Goal: Information Seeking & Learning: Learn about a topic

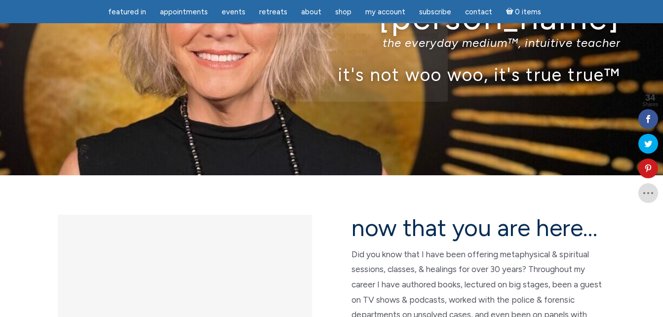
scroll to position [241, 0]
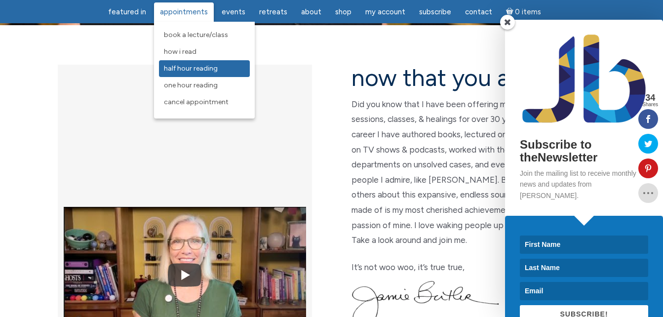
click at [199, 65] on span "Half Hour Reading" at bounding box center [191, 68] width 54 height 8
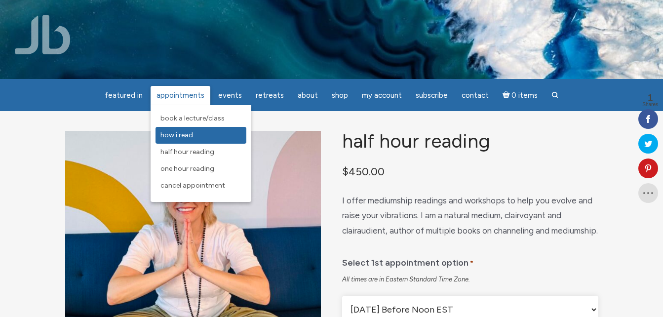
click at [178, 139] on span "How I Read" at bounding box center [176, 135] width 33 height 8
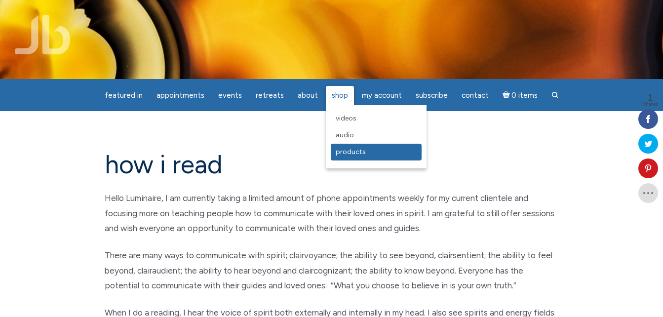
click at [347, 151] on span "Products" at bounding box center [350, 152] width 30 height 8
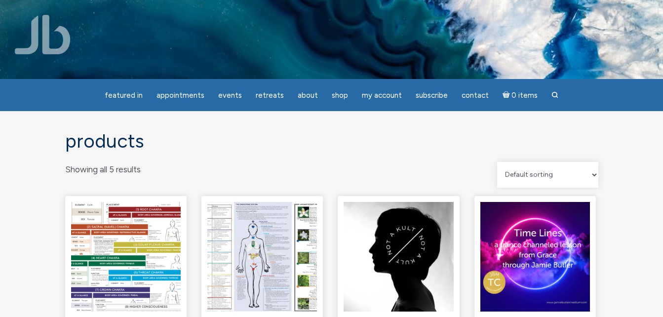
click at [18, 42] on img at bounding box center [43, 34] width 56 height 39
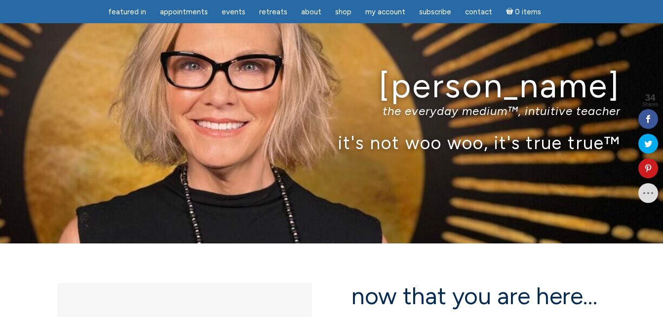
scroll to position [22, 0]
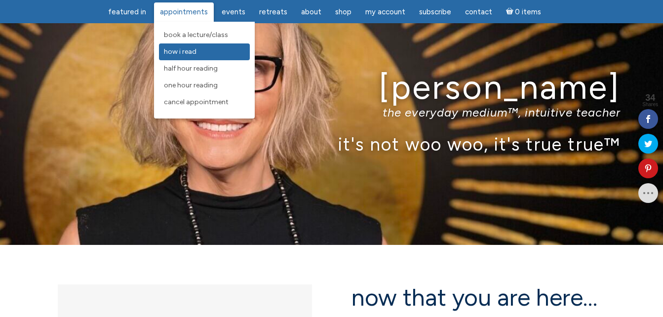
click at [183, 52] on span "How I Read" at bounding box center [180, 51] width 33 height 8
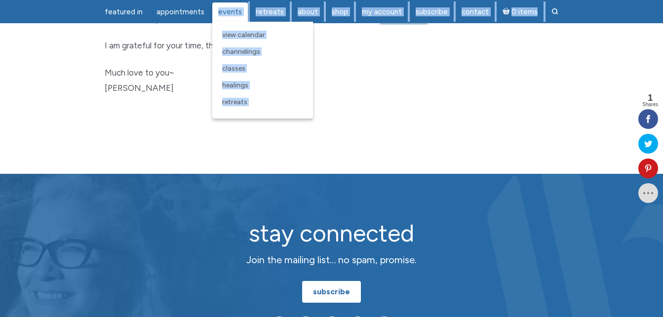
scroll to position [598, 0]
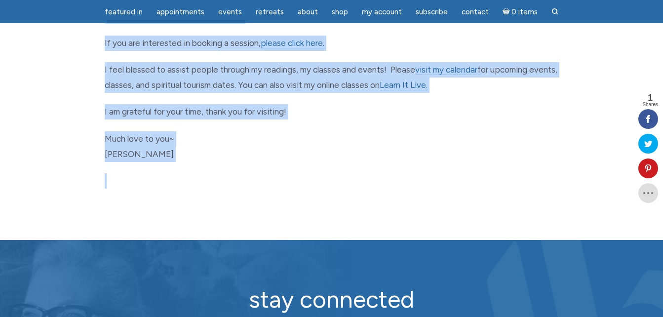
drag, startPoint x: 105, startPoint y: 166, endPoint x: 207, endPoint y: 164, distance: 102.1
click at [201, 115] on p "I am grateful for your time, thank you for visiting!" at bounding box center [332, 111] width 454 height 15
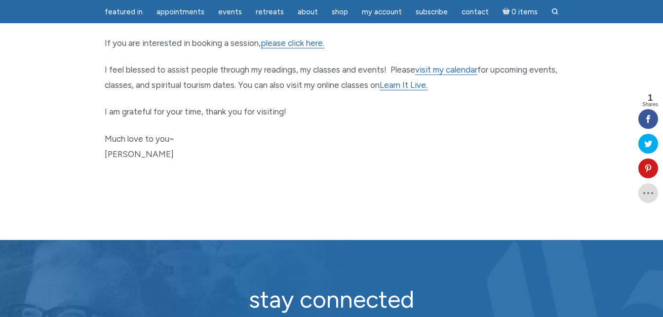
click at [131, 153] on p "Much love to you~ [PERSON_NAME]" at bounding box center [332, 146] width 454 height 30
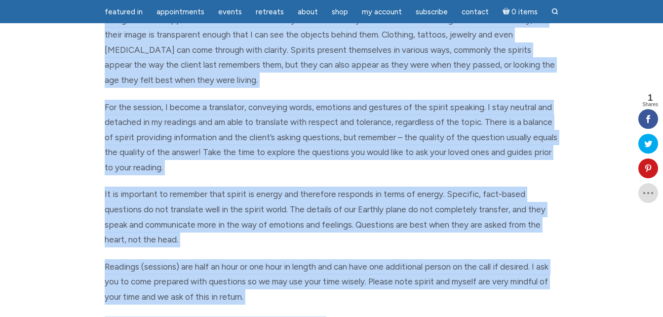
scroll to position [0, 0]
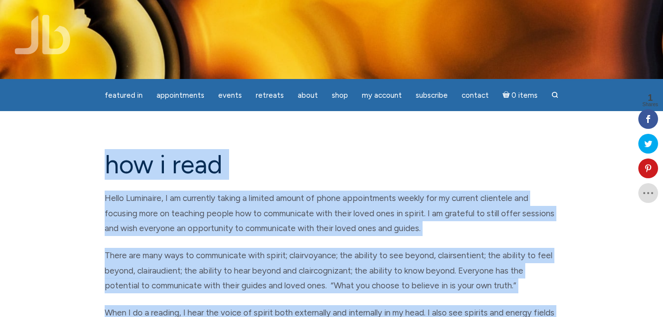
drag, startPoint x: 131, startPoint y: 153, endPoint x: 109, endPoint y: 162, distance: 23.7
copy div "lor i dolo Sitam Consectet, A el seddoeius tempor i utlabor etdolo ma aliqu eni…"
